Goal: Task Accomplishment & Management: Manage account settings

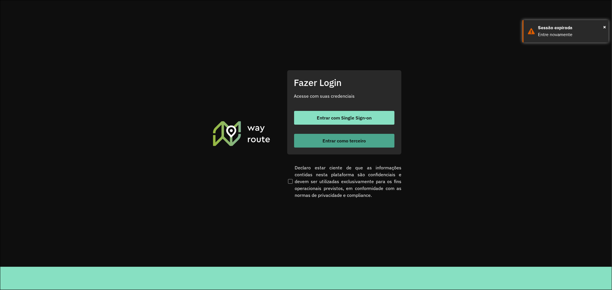
click at [369, 139] on button "Entrar como terceiro" at bounding box center [344, 141] width 100 height 14
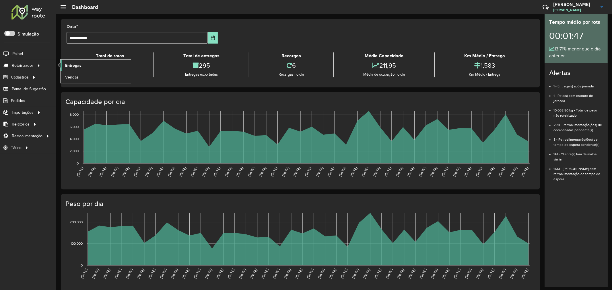
click at [67, 63] on span "Entregas" at bounding box center [73, 66] width 16 height 6
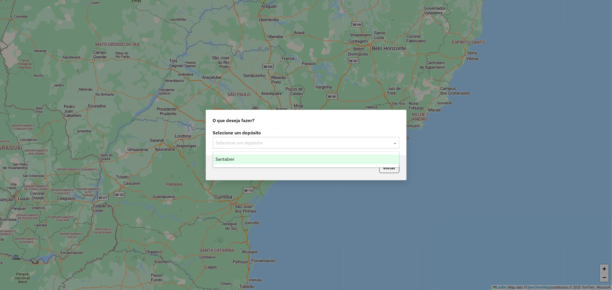
click at [256, 144] on input "text" at bounding box center [300, 143] width 169 height 7
click at [246, 158] on div "Santabier" at bounding box center [306, 160] width 186 height 10
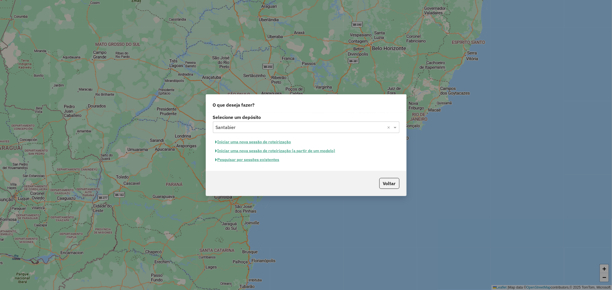
click at [242, 158] on button "Pesquisar por sessões existentes" at bounding box center [247, 159] width 69 height 9
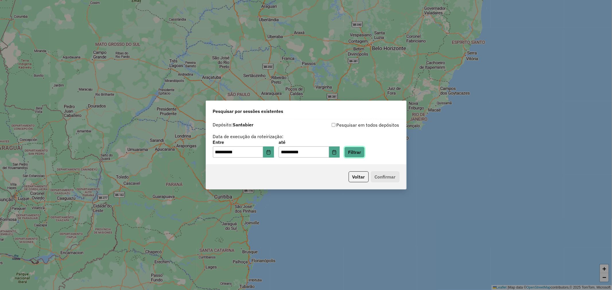
click at [360, 156] on button "Filtrar" at bounding box center [354, 152] width 20 height 11
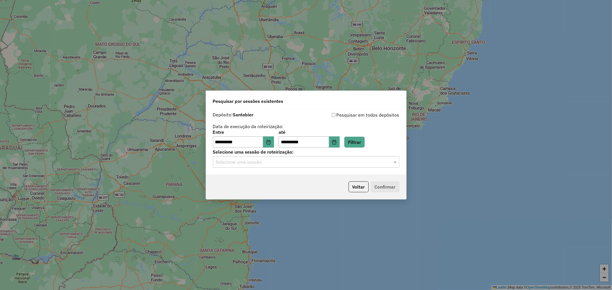
click at [289, 163] on input "text" at bounding box center [300, 162] width 169 height 7
click at [259, 176] on span "979789 - 15/08/2025 18:22" at bounding box center [237, 178] width 44 height 5
click at [374, 187] on button "Confirmar" at bounding box center [385, 186] width 28 height 11
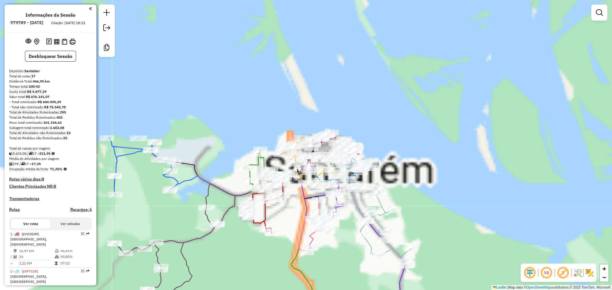
drag, startPoint x: 299, startPoint y: 85, endPoint x: 293, endPoint y: 73, distance: 13.7
click at [293, 73] on div "Janela de atendimento Grade de atendimento Capacidade Transportadoras Veículos …" at bounding box center [306, 145] width 612 height 290
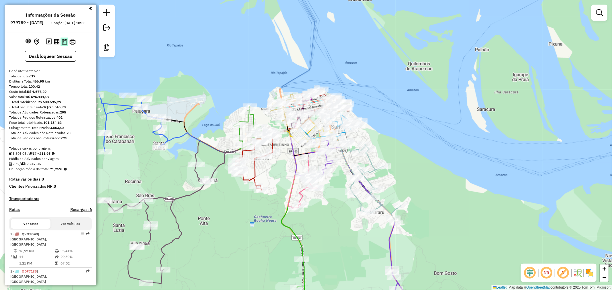
click at [62, 45] on img at bounding box center [64, 42] width 5 height 6
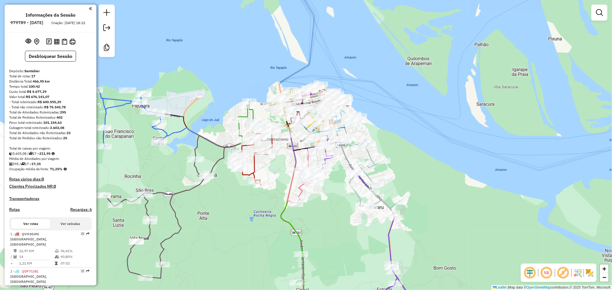
drag, startPoint x: 257, startPoint y: 90, endPoint x: 241, endPoint y: 51, distance: 41.8
click at [241, 51] on div "Janela de atendimento Grade de atendimento Capacidade Transportadoras Veículos …" at bounding box center [306, 145] width 612 height 290
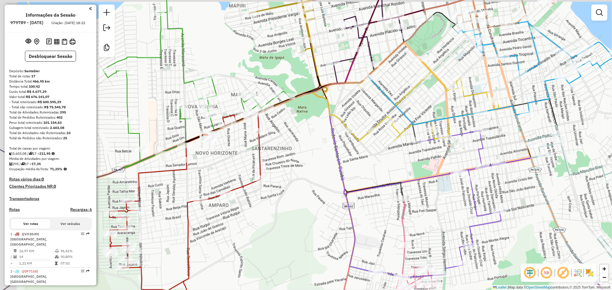
drag, startPoint x: 264, startPoint y: 94, endPoint x: 272, endPoint y: 101, distance: 10.6
click at [287, 116] on div "Janela de atendimento Grade de atendimento Capacidade Transportadoras Veículos …" at bounding box center [306, 145] width 612 height 290
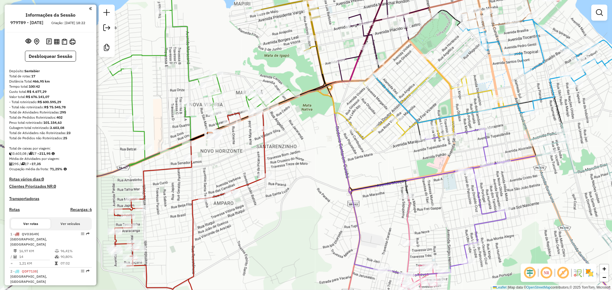
drag, startPoint x: 231, startPoint y: 61, endPoint x: 251, endPoint y: 40, distance: 29.0
click at [251, 40] on div "Janela de atendimento Grade de atendimento Capacidade Transportadoras Veículos …" at bounding box center [306, 145] width 612 height 290
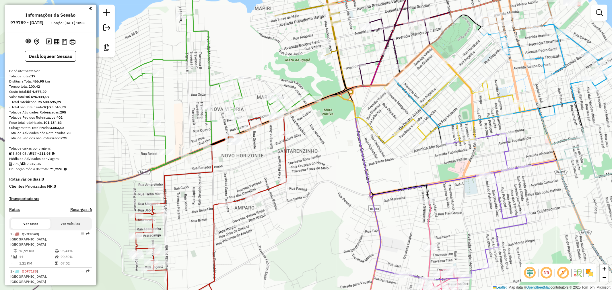
drag, startPoint x: 238, startPoint y: 44, endPoint x: 243, endPoint y: 68, distance: 24.5
click at [243, 68] on div "Janela de atendimento Grade de atendimento Capacidade Transportadoras Veículos …" at bounding box center [306, 145] width 612 height 290
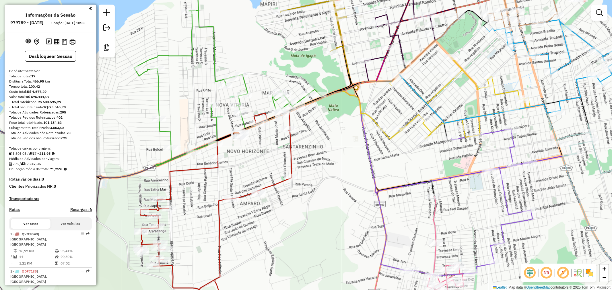
drag, startPoint x: 245, startPoint y: 54, endPoint x: 251, endPoint y: 49, distance: 8.1
click at [251, 49] on div "Janela de atendimento Grade de atendimento Capacidade Transportadoras Veículos …" at bounding box center [306, 145] width 612 height 290
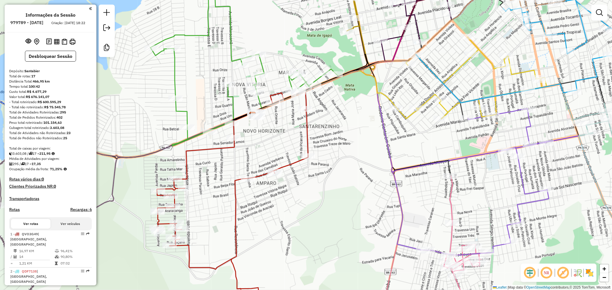
drag, startPoint x: 255, startPoint y: 57, endPoint x: 270, endPoint y: 37, distance: 24.9
click at [270, 37] on div "Janela de atendimento Grade de atendimento Capacidade Transportadoras Veículos …" at bounding box center [306, 145] width 612 height 290
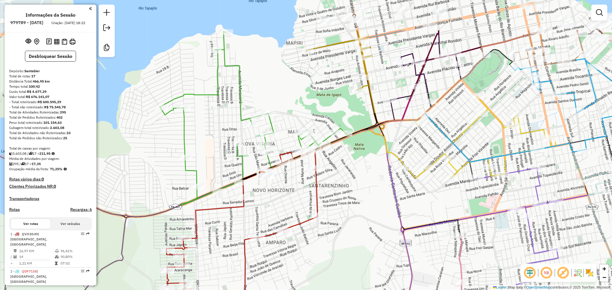
drag, startPoint x: 315, startPoint y: 76, endPoint x: 321, endPoint y: 103, distance: 28.3
click at [321, 103] on div "Janela de atendimento Grade de atendimento Capacidade Transportadoras Veículos …" at bounding box center [306, 145] width 612 height 290
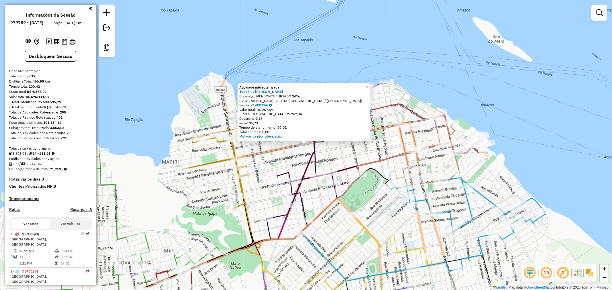
click at [357, 142] on div "Atividade não roteirizada 10247 - L ADRIEL DUARTE ALVE Endereço: MENDONCA FURTA…" at bounding box center [306, 145] width 612 height 290
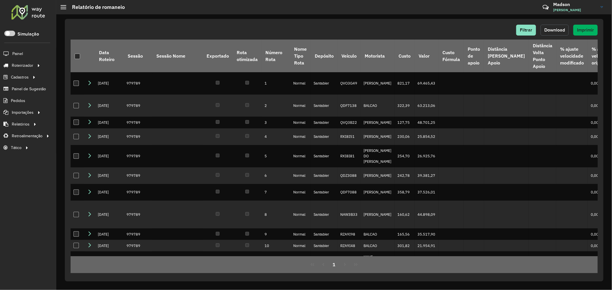
click at [560, 31] on span "Download" at bounding box center [554, 30] width 21 height 5
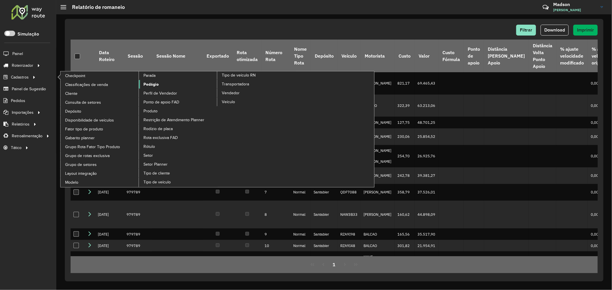
click at [153, 87] on span "Pedágio" at bounding box center [150, 84] width 15 height 6
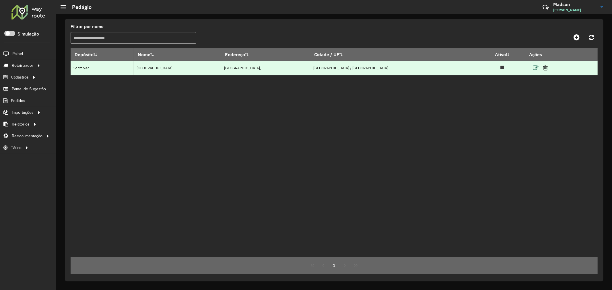
click at [532, 68] on icon at bounding box center [535, 68] width 6 height 6
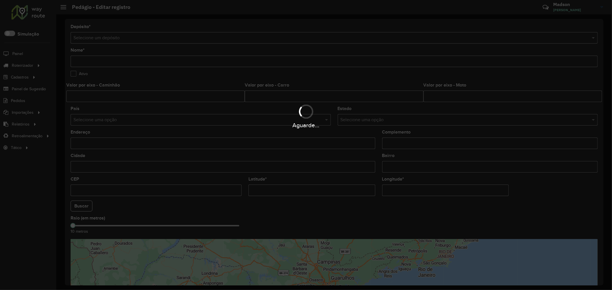
type input "*****"
type input "**"
type input "**********"
type input "********"
type input "*******"
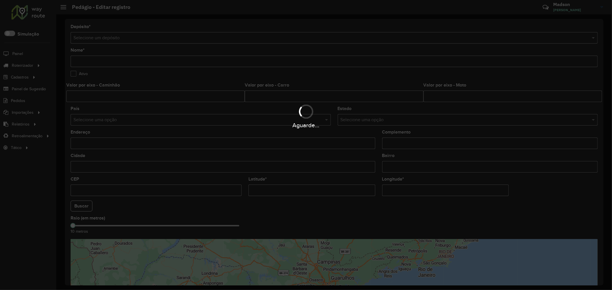
type input "*********"
type input "**********"
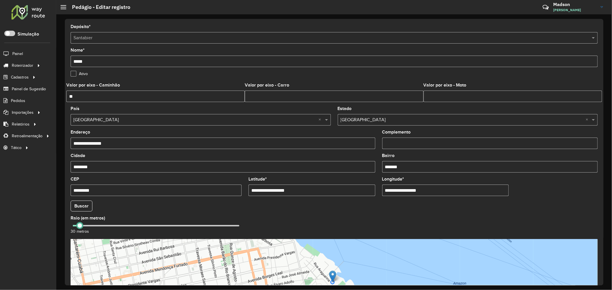
drag, startPoint x: 100, startPoint y: 227, endPoint x: 78, endPoint y: 235, distance: 23.1
click at [78, 235] on div "Raio (em metros) 30 metros" at bounding box center [156, 225] width 171 height 19
drag, startPoint x: 380, startPoint y: 225, endPoint x: 383, endPoint y: 195, distance: 29.9
click at [383, 195] on formly-group "**********" at bounding box center [334, 216] width 534 height 219
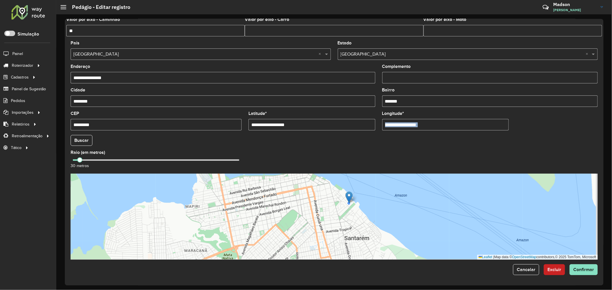
scroll to position [66, 0]
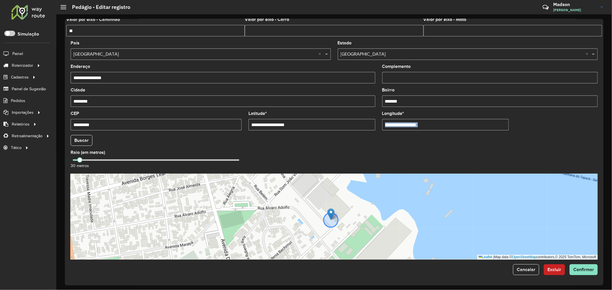
drag, startPoint x: 331, startPoint y: 196, endPoint x: 342, endPoint y: 231, distance: 36.1
click at [342, 231] on div "Leaflet | Map data © OpenStreetMap contributors,© 2025 TomTom, Microsoft" at bounding box center [334, 217] width 527 height 86
click at [84, 161] on span at bounding box center [82, 159] width 5 height 5
click at [573, 267] on span "Confirmar" at bounding box center [583, 269] width 21 height 5
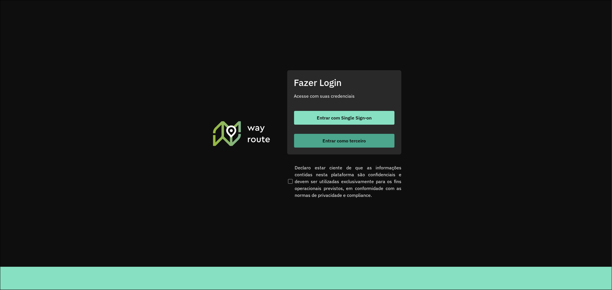
click at [320, 138] on button "Entrar como terceiro" at bounding box center [344, 141] width 100 height 14
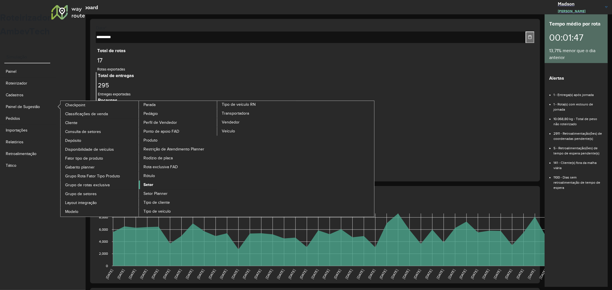
click at [150, 182] on span "Setor" at bounding box center [148, 185] width 10 height 6
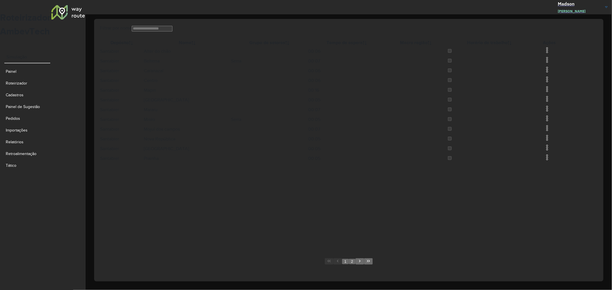
click at [550, 122] on img at bounding box center [546, 118] width 7 height 7
click at [558, 179] on li "Editar" at bounding box center [578, 182] width 41 height 7
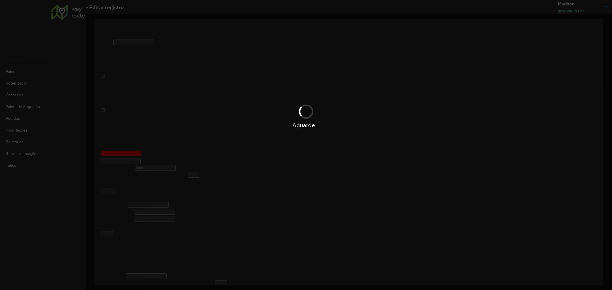
type input "*****"
type input "******"
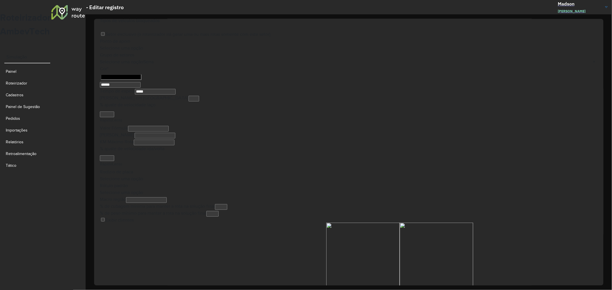
scroll to position [104, 0]
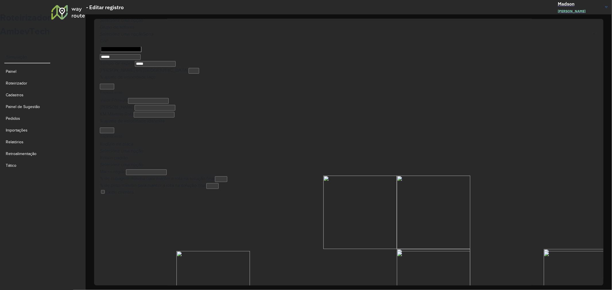
click at [175, 67] on input "Tempo de espera" at bounding box center [155, 64] width 41 height 6
type input "*****"
click at [277, 67] on formly-field "Tempo de espera" at bounding box center [348, 63] width 497 height 7
click at [581, 287] on button "Confirmar" at bounding box center [587, 290] width 22 height 6
click at [578, 288] on span "Confirmar" at bounding box center [586, 290] width 17 height 4
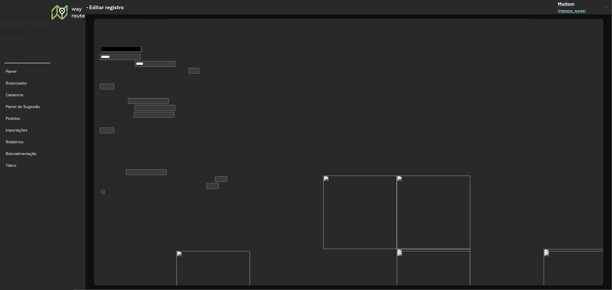
click at [578, 288] on span "Confirmar" at bounding box center [586, 290] width 17 height 4
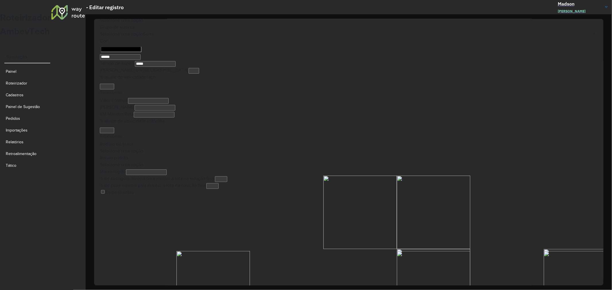
click at [175, 67] on input "Tempo de espera" at bounding box center [155, 64] width 41 height 6
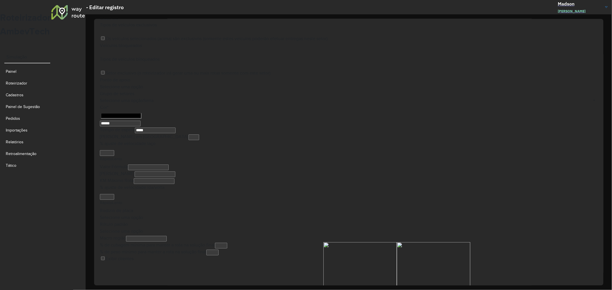
scroll to position [0, 0]
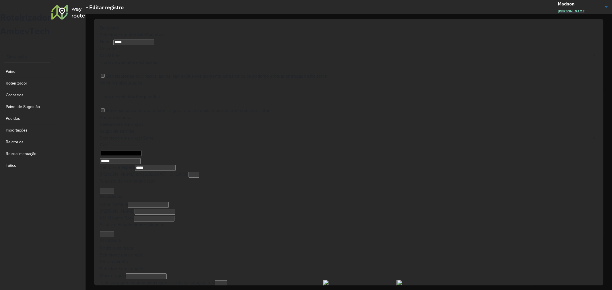
click at [317, 58] on input "text" at bounding box center [356, 56] width 472 height 4
click at [197, 59] on div "Veículos" at bounding box center [348, 52] width 497 height 14
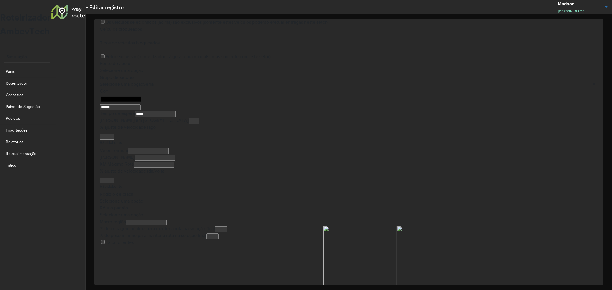
scroll to position [104, 0]
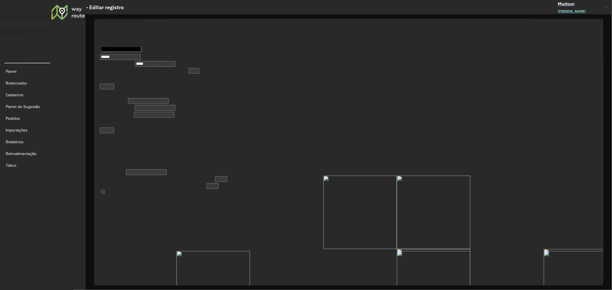
click at [377, 37] on input "text" at bounding box center [348, 35] width 497 height 4
click at [540, 38] on div "Grupo de setores Selecione uma opção" at bounding box center [348, 31] width 497 height 14
click at [580, 288] on span "Confirmar" at bounding box center [586, 290] width 17 height 4
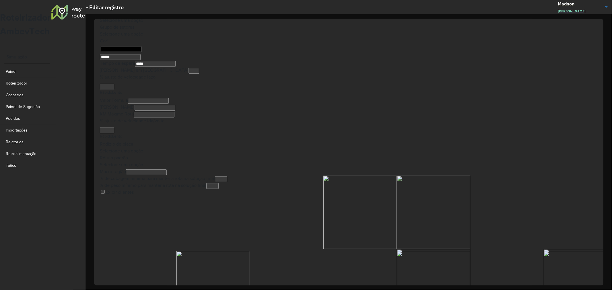
click at [580, 288] on span "Confirmar" at bounding box center [586, 290] width 17 height 4
click at [576, 287] on button "Confirmar" at bounding box center [587, 290] width 22 height 6
click at [364, 155] on div "Rótulo padrão Selecione uma opção" at bounding box center [348, 162] width 497 height 14
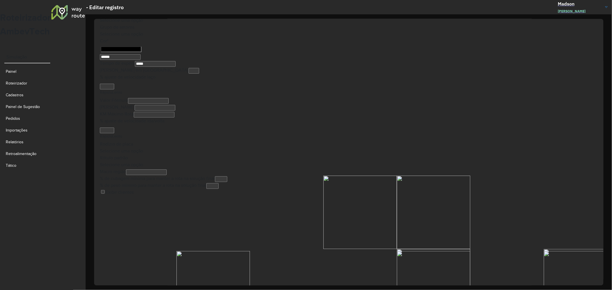
click at [135, 53] on div at bounding box center [121, 48] width 42 height 9
click at [101, 52] on input "Select a color" at bounding box center [121, 49] width 41 height 6
type input "*******"
click at [103, 94] on div at bounding box center [95, 103] width 43 height 43
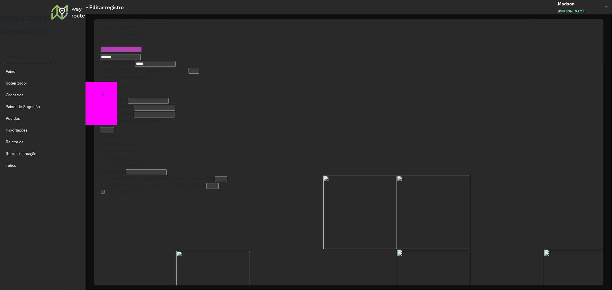
click at [161, 97] on div "Valor Fórmula" at bounding box center [348, 100] width 497 height 7
click at [580, 288] on span "Confirmar" at bounding box center [586, 290] width 17 height 4
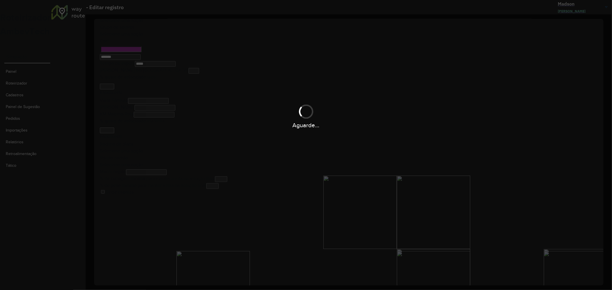
click at [580, 270] on div "Aguarde..." at bounding box center [306, 145] width 612 height 290
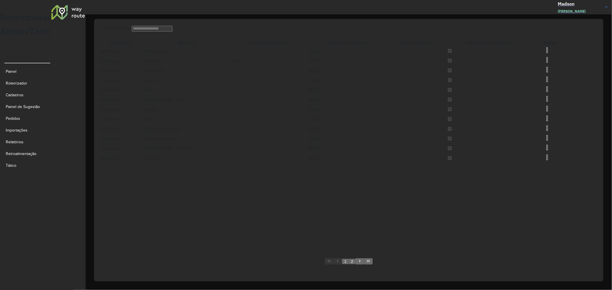
click at [550, 141] on img at bounding box center [546, 137] width 7 height 7
click at [558, 208] on li "Editar" at bounding box center [578, 211] width 41 height 7
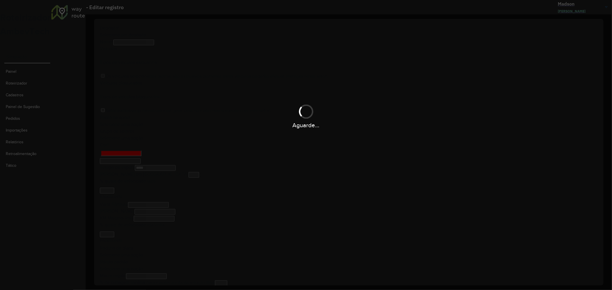
type input "**********"
type input "*******"
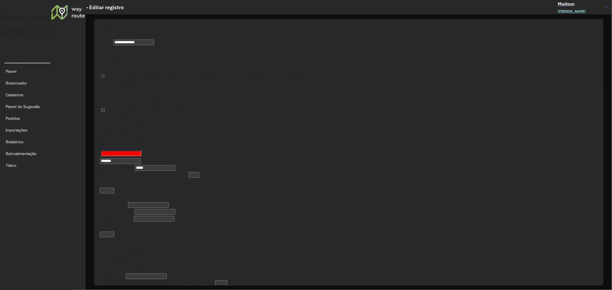
click at [175, 171] on input "Tempo de espera" at bounding box center [155, 168] width 41 height 6
type input "*****"
click at [302, 80] on div "Os veículos selecionados (acima) são exclusivos (somente estes veículos poderão…" at bounding box center [348, 76] width 497 height 7
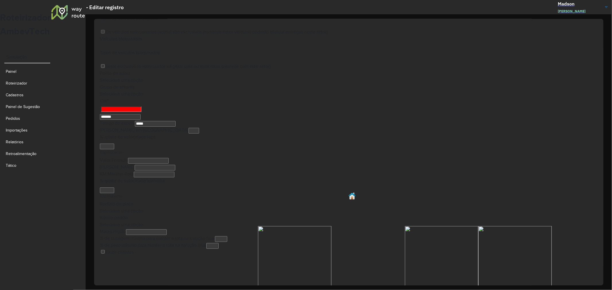
scroll to position [104, 0]
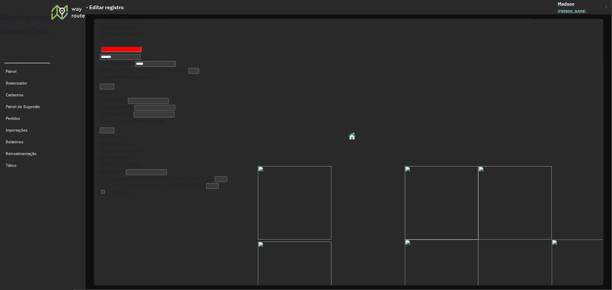
click at [584, 288] on span "Confirmar" at bounding box center [586, 290] width 17 height 4
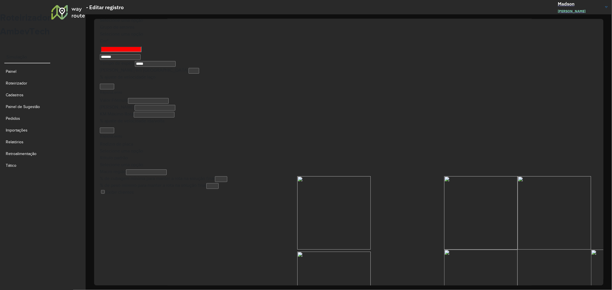
drag, startPoint x: 373, startPoint y: 188, endPoint x: 367, endPoint y: 207, distance: 20.7
drag, startPoint x: 345, startPoint y: 189, endPoint x: 345, endPoint y: 216, distance: 26.7
drag, startPoint x: 339, startPoint y: 191, endPoint x: 341, endPoint y: 224, distance: 33.4
drag, startPoint x: 344, startPoint y: 189, endPoint x: 352, endPoint y: 221, distance: 33.5
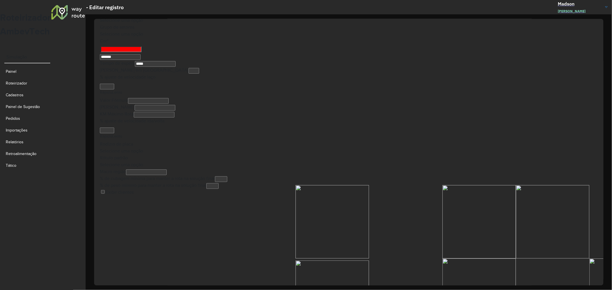
drag, startPoint x: 324, startPoint y: 198, endPoint x: 308, endPoint y: 227, distance: 33.6
drag, startPoint x: 348, startPoint y: 200, endPoint x: 355, endPoint y: 221, distance: 22.3
click at [578, 288] on span "Confirmar" at bounding box center [586, 290] width 17 height 4
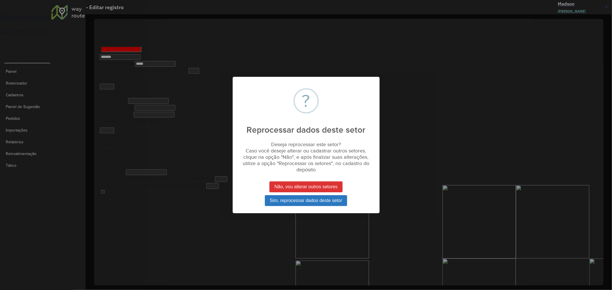
click at [325, 201] on button "Sim, reprocessar dados deste setor" at bounding box center [306, 200] width 83 height 11
